Goal: Navigation & Orientation: Go to known website

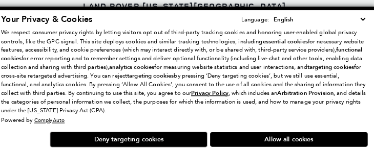
scroll to position [162, 0]
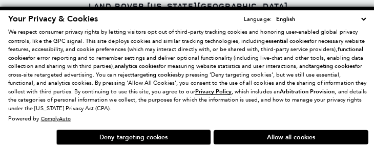
click at [169, 112] on p "We respect consumer privacy rights by letting visitors opt out of third-party t…" at bounding box center [186, 70] width 357 height 84
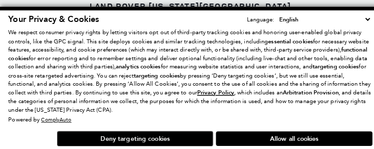
scroll to position [168, 0]
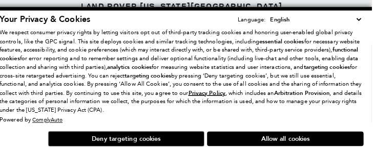
click at [239, 28] on div "Menu Menu Call Land Rover [US_STATE][GEOGRAPHIC_DATA]" at bounding box center [187, 28] width 374 height 31
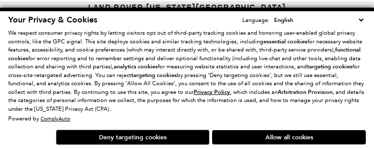
scroll to position [181, 0]
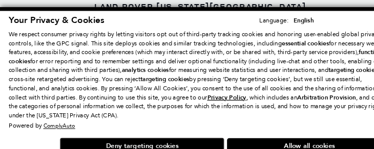
click at [176, 65] on p "We respect consumer privacy rights by letting visitors opt out of third-party t…" at bounding box center [186, 70] width 357 height 84
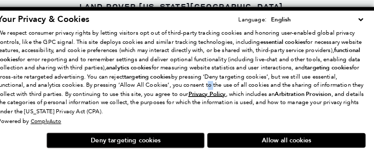
scroll to position [144, 0]
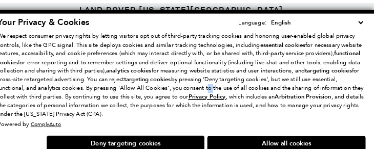
click at [239, 113] on p "We respect consumer privacy rights by letting visitors opt out of third-party t…" at bounding box center [186, 70] width 357 height 84
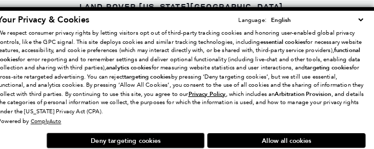
scroll to position [59, 0]
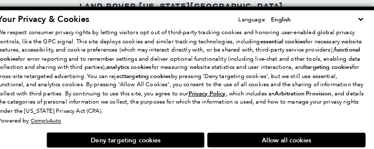
click at [198, 83] on p "We respect consumer privacy rights by letting visitors opt out of third-party t…" at bounding box center [186, 70] width 357 height 84
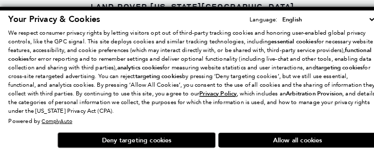
scroll to position [34, 0]
click at [17, 113] on p "We respect consumer privacy rights by letting visitors opt out of third-party t…" at bounding box center [186, 70] width 357 height 84
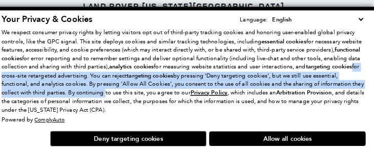
scroll to position [0, 0]
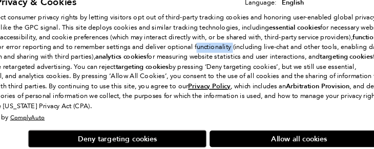
click at [159, 13] on div "Your Privacy & Cookies Language: English Spanish / Español English / [GEOGRAPHI…" at bounding box center [186, 67] width 357 height 108
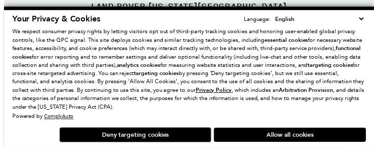
scroll to position [10, 0]
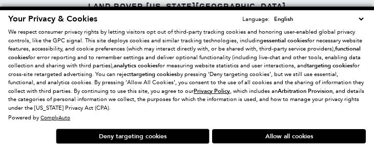
click at [135, 9] on link "Land Rover [US_STATE][GEOGRAPHIC_DATA]" at bounding box center [187, 6] width 198 height 11
